Goal: Task Accomplishment & Management: Complete application form

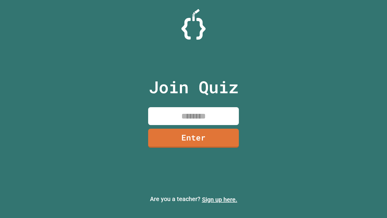
click at [219, 199] on link "Sign up here." at bounding box center [219, 199] width 35 height 7
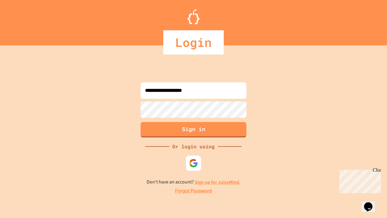
type input "**********"
